Goal: Check status

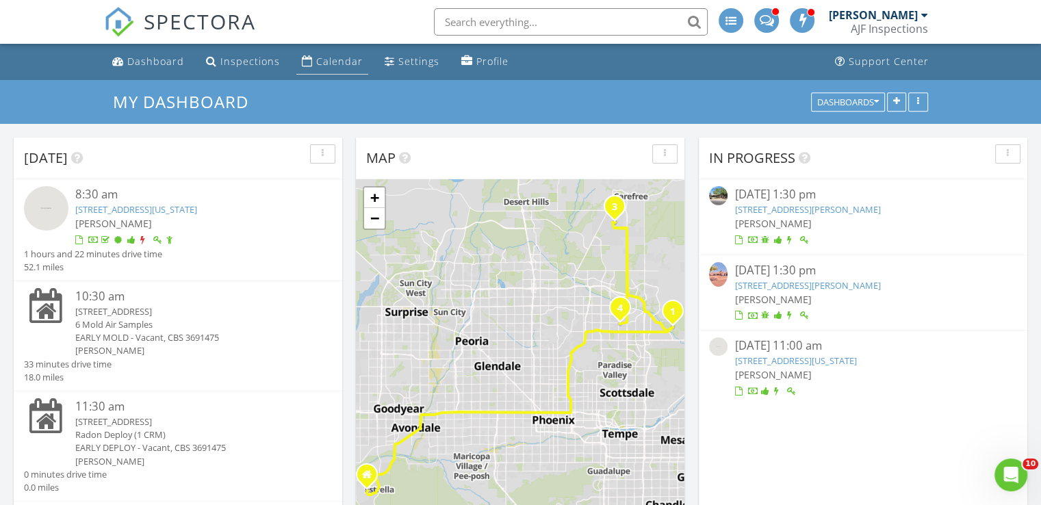
click at [325, 66] on div "Calendar" at bounding box center [339, 61] width 47 height 13
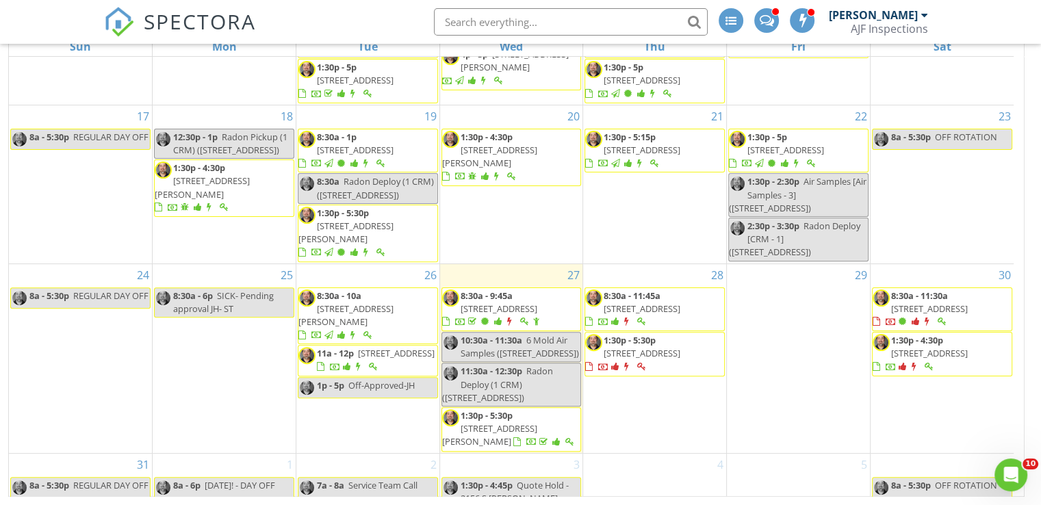
scroll to position [458, 0]
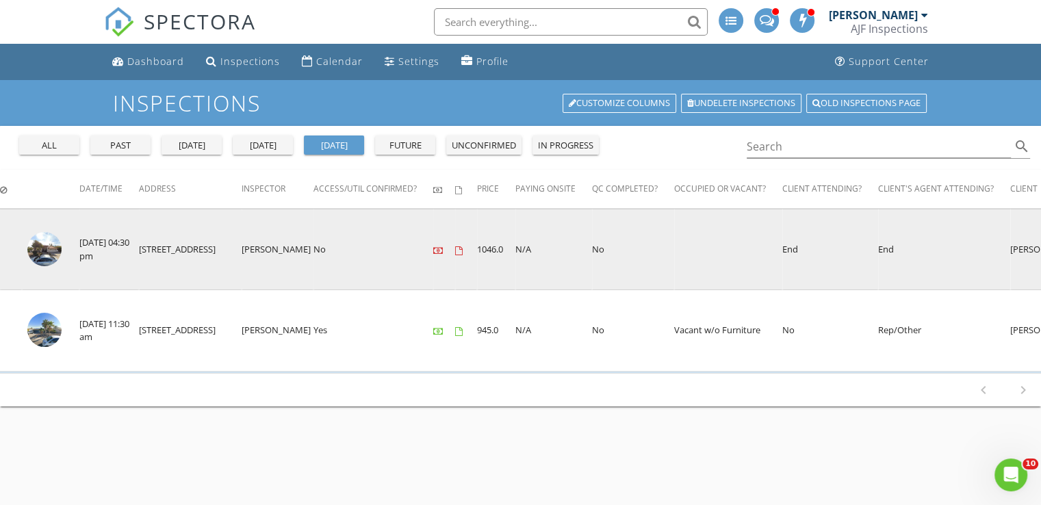
click at [41, 248] on img at bounding box center [44, 249] width 34 height 34
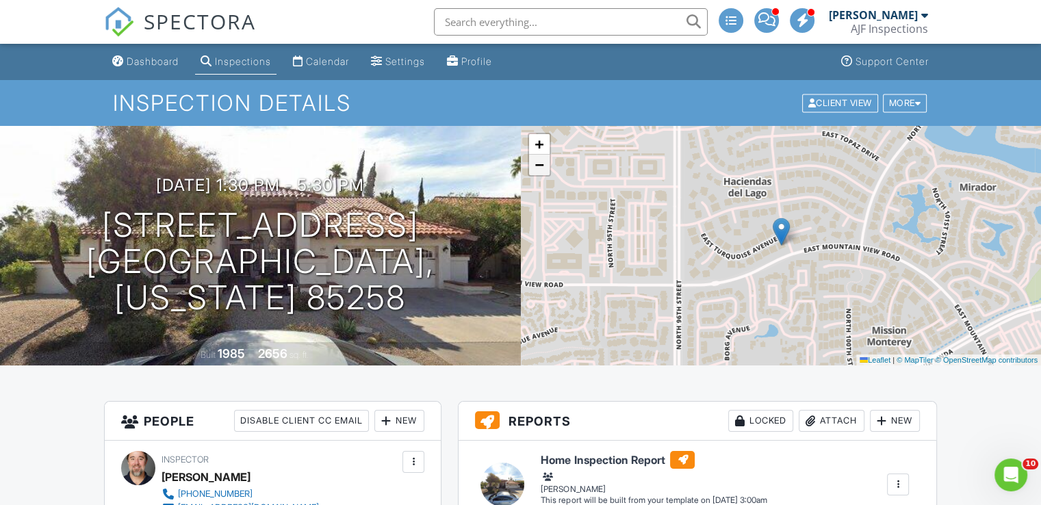
click at [544, 168] on link "−" at bounding box center [539, 165] width 21 height 21
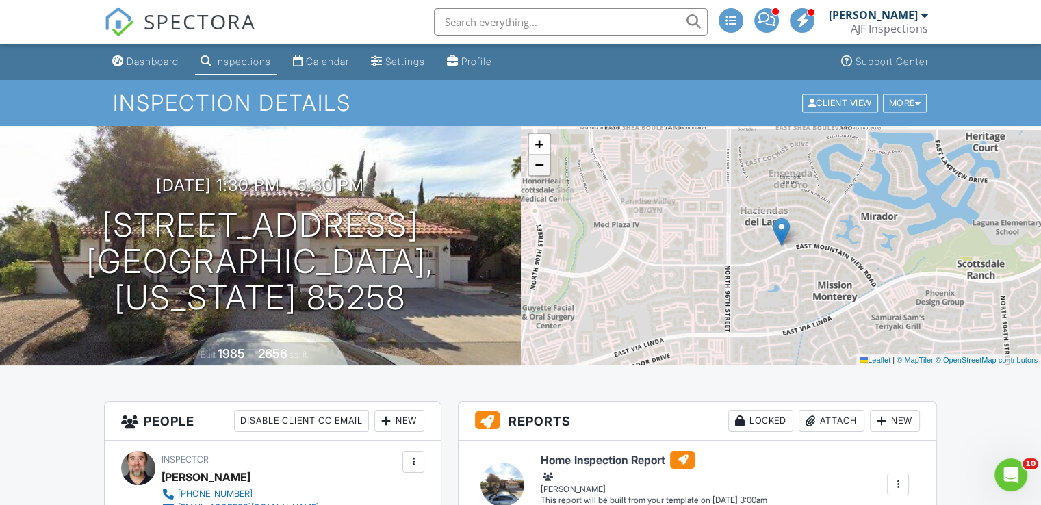
click at [544, 168] on link "−" at bounding box center [539, 165] width 21 height 21
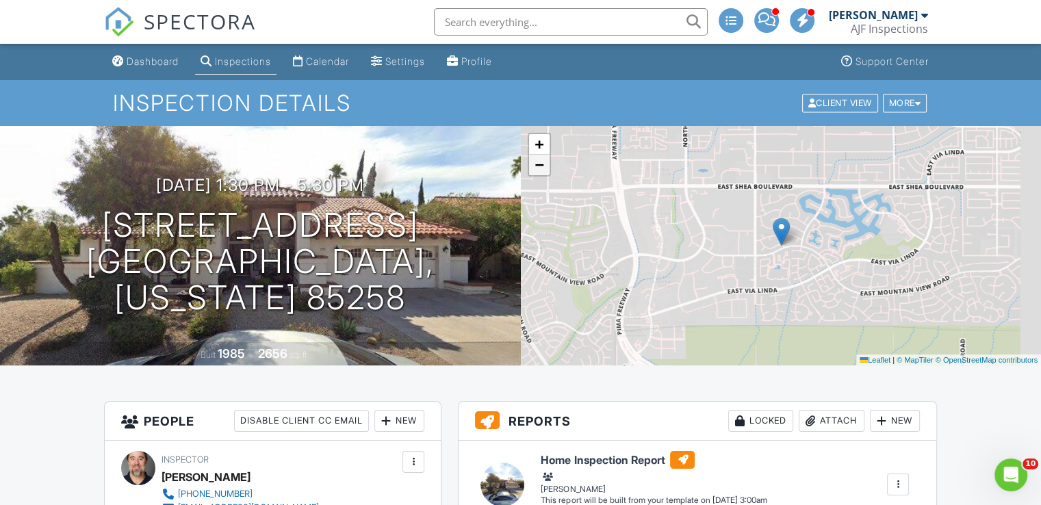
click at [544, 168] on link "−" at bounding box center [539, 165] width 21 height 21
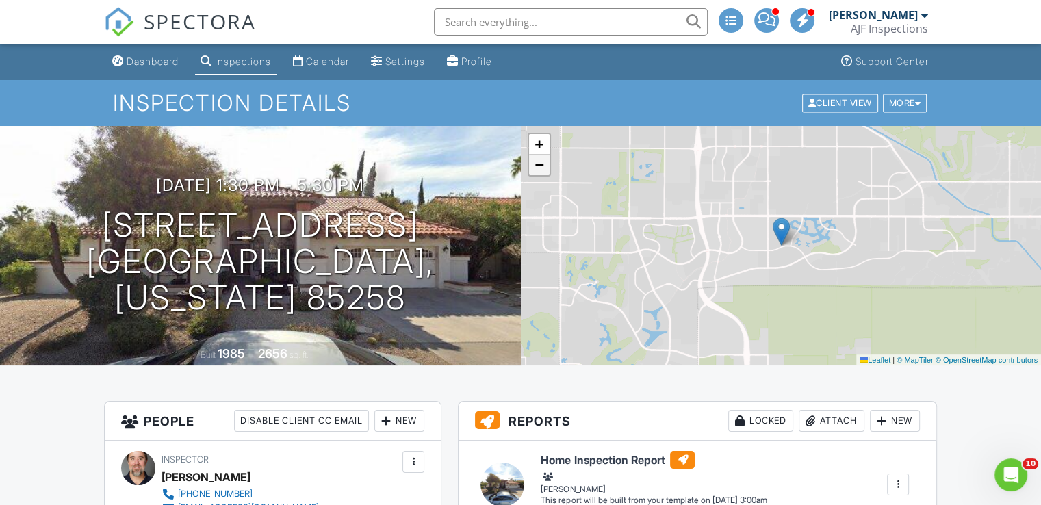
click at [544, 168] on link "−" at bounding box center [539, 165] width 21 height 21
